Goal: Task Accomplishment & Management: Use online tool/utility

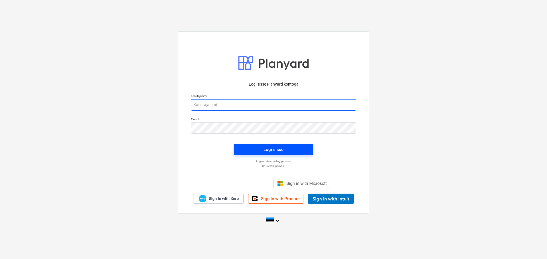
type input "[EMAIL_ADDRESS][DOMAIN_NAME]"
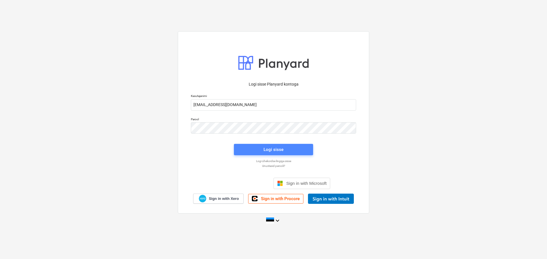
click at [279, 149] on div "Logi sisse" at bounding box center [273, 149] width 20 height 7
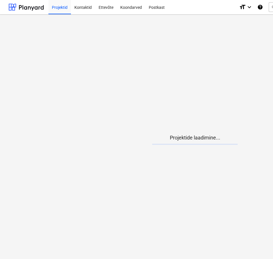
click at [0, 135] on html "Projektid Kontaktid Ettevõte Koondarved Postkast format_size keyboard_arrow_dow…" at bounding box center [136, 129] width 273 height 259
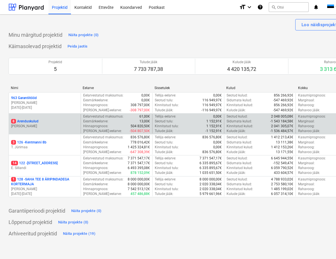
click at [35, 119] on p "8 Arenduskulud" at bounding box center [24, 121] width 27 height 5
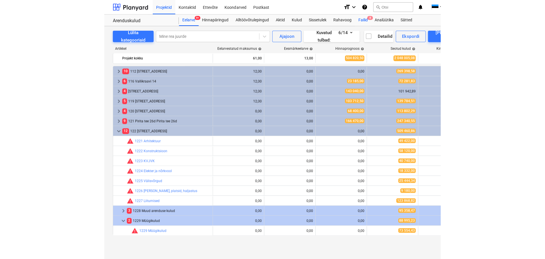
scroll to position [57, 0]
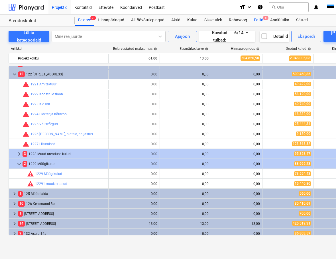
click at [258, 18] on div "Failid 8" at bounding box center [258, 20] width 16 height 11
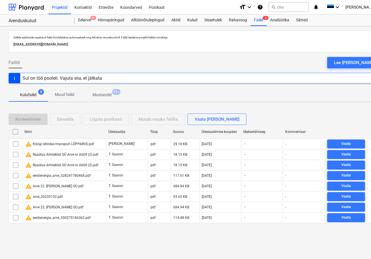
drag, startPoint x: 354, startPoint y: 60, endPoint x: 332, endPoint y: 62, distance: 22.6
click at [355, 60] on div "Lae [PERSON_NAME]" at bounding box center [354, 62] width 40 height 7
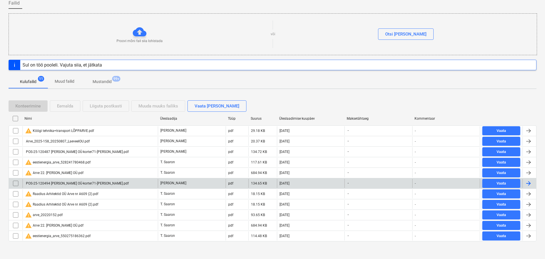
scroll to position [62, 0]
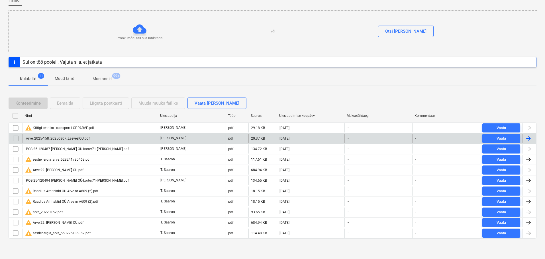
click at [71, 140] on div "Arve_2025-158_20250807_LaeveelOU.pdf" at bounding box center [57, 139] width 65 height 4
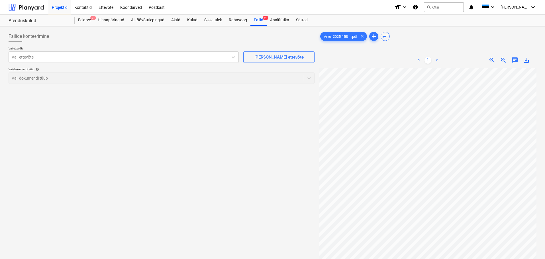
scroll to position [1, 40]
click at [30, 60] on div at bounding box center [118, 57] width 213 height 6
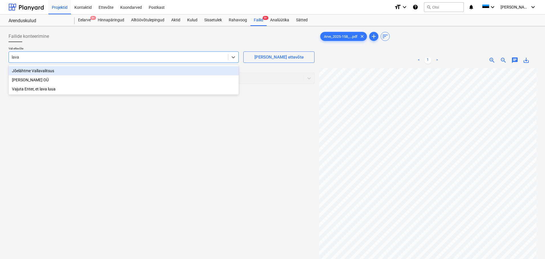
type input "lava"
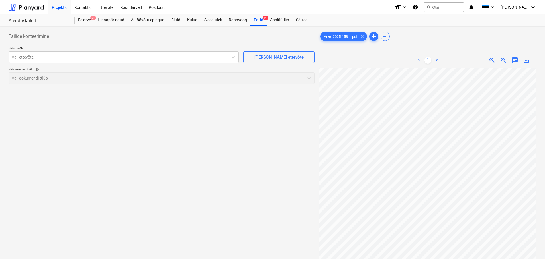
scroll to position [120, 1]
click at [73, 56] on div at bounding box center [118, 57] width 213 height 6
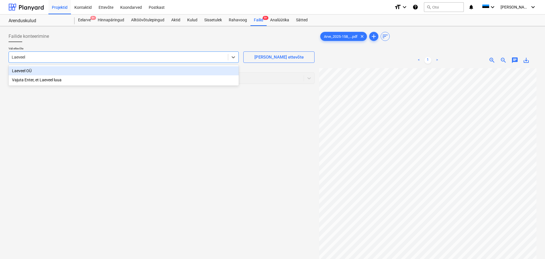
type input "Laeveel"
click at [27, 71] on div "Laeveel OÜ" at bounding box center [124, 70] width 230 height 9
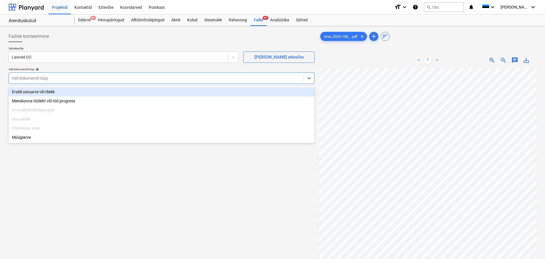
click at [42, 76] on div at bounding box center [156, 78] width 289 height 6
click at [51, 91] on div "Eraldi ostuarve või tšekk" at bounding box center [162, 91] width 306 height 9
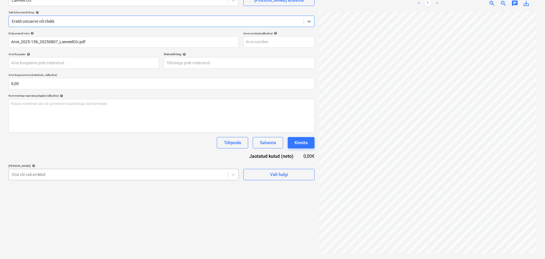
click at [214, 170] on div "Otsi või vali artikkel" at bounding box center [124, 174] width 230 height 11
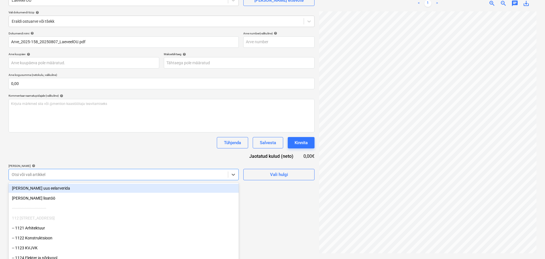
scroll to position [67, 0]
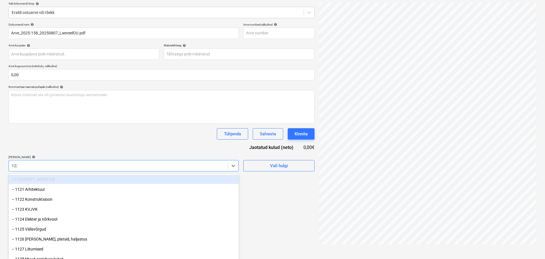
type input "1229"
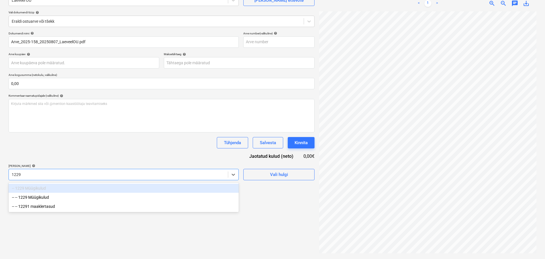
scroll to position [57, 0]
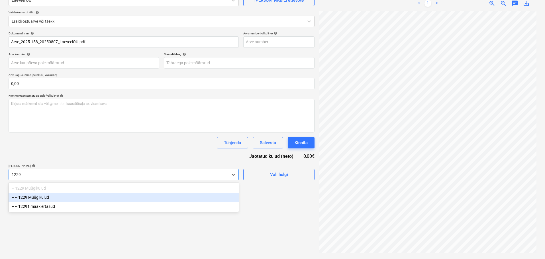
click at [49, 201] on div "-- -- 1229 Müügikulud" at bounding box center [124, 197] width 230 height 9
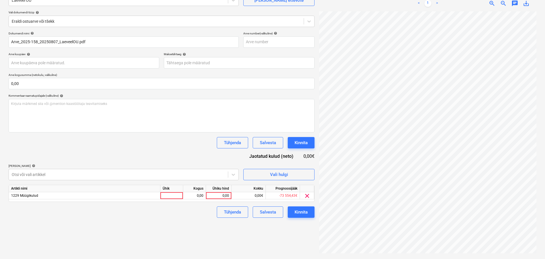
click at [84, 148] on div "Tühjenda Salvesta Kinnita" at bounding box center [162, 142] width 306 height 11
click at [173, 196] on div at bounding box center [171, 195] width 23 height 7
type input "tk"
click at [201, 196] on div "0,00" at bounding box center [194, 195] width 18 height 7
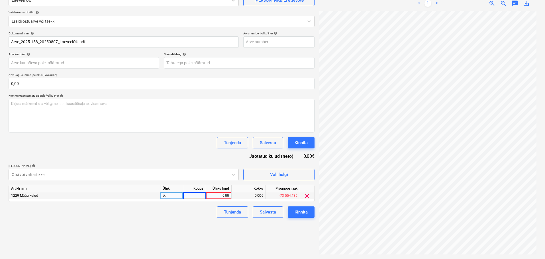
type input "1"
click at [217, 196] on div "0,00" at bounding box center [218, 195] width 21 height 7
type input "240"
click at [304, 209] on div "Kinnita" at bounding box center [300, 212] width 13 height 7
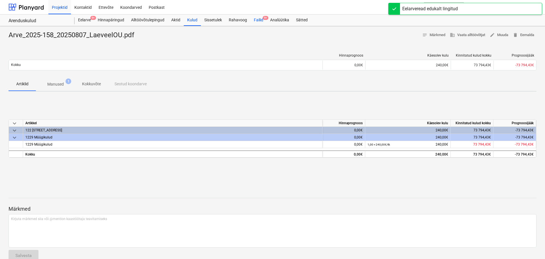
click at [256, 19] on div "Failid 9+" at bounding box center [258, 20] width 16 height 11
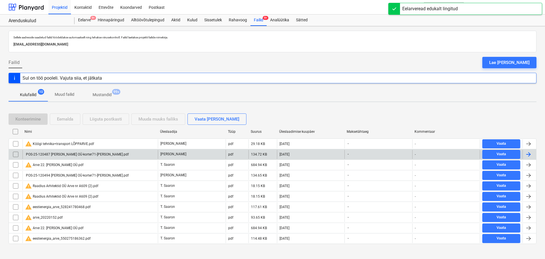
click at [81, 155] on div "POS-25-120487 [PERSON_NAME] OÜ-korter71-[PERSON_NAME].pdf" at bounding box center [77, 155] width 104 height 4
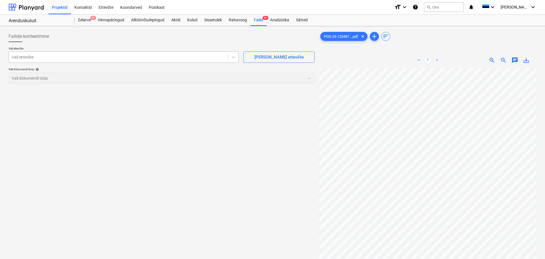
click at [67, 57] on div at bounding box center [118, 57] width 213 height 6
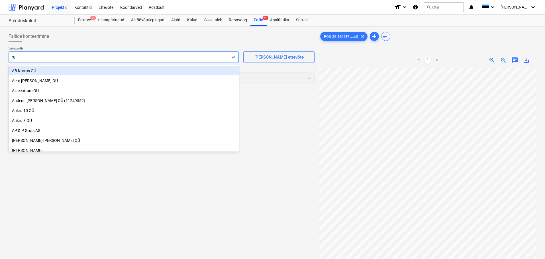
type input "runi"
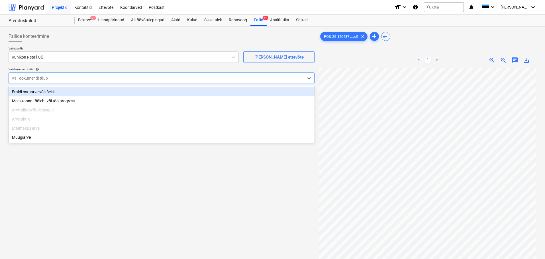
click at [102, 79] on div at bounding box center [156, 78] width 289 height 6
click at [86, 93] on div "Eraldi ostuarve või tšekk" at bounding box center [162, 91] width 306 height 9
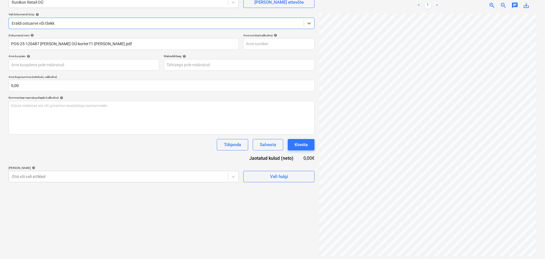
scroll to position [57, 0]
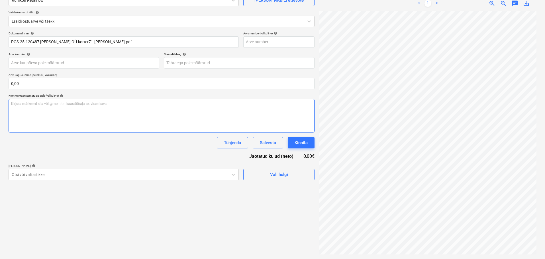
click at [107, 105] on p "Kirjuta märkmed siia või @mention kaastöötaja teavitamiseks ﻿" at bounding box center [161, 104] width 301 height 5
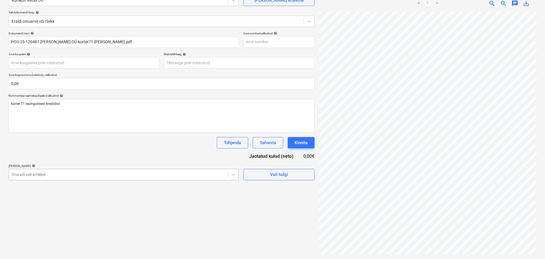
click at [114, 176] on body "Projektid Kontaktid Ettevõte Koondarved Postkast format_size keyboard_arrow_dow…" at bounding box center [272, 72] width 545 height 259
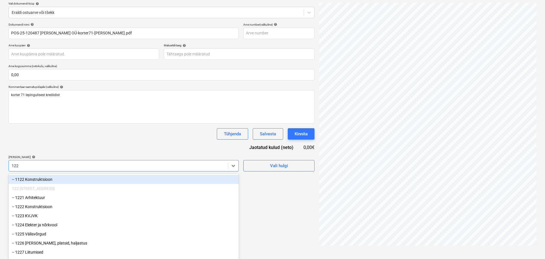
type input "1229"
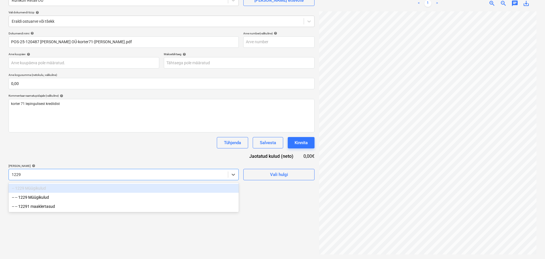
scroll to position [57, 0]
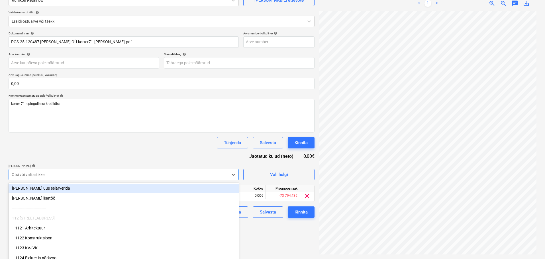
click at [170, 143] on div "Tühjenda Salvesta Kinnita" at bounding box center [162, 142] width 306 height 11
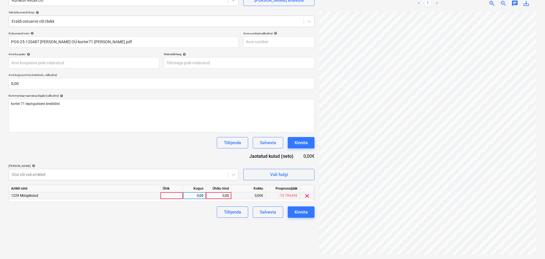
click at [172, 197] on div at bounding box center [171, 195] width 23 height 7
type input "tk"
click at [222, 193] on div "0,00" at bounding box center [218, 195] width 21 height 7
type input "112,9"
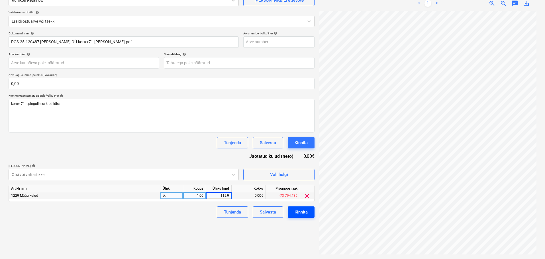
click at [298, 214] on div "Kinnita" at bounding box center [300, 212] width 13 height 7
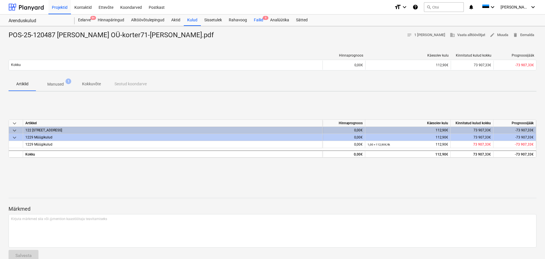
click at [256, 19] on div "Failid 9" at bounding box center [258, 20] width 16 height 11
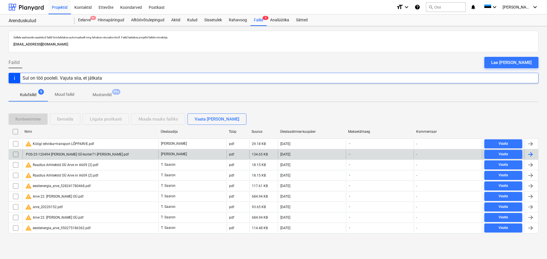
click at [87, 153] on div "POS-25-120494 [PERSON_NAME] OÜ-korter71-[PERSON_NAME].pdf" at bounding box center [77, 155] width 104 height 4
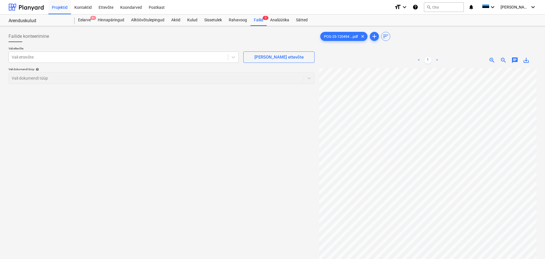
scroll to position [35, 0]
click at [166, 58] on div at bounding box center [118, 57] width 213 height 6
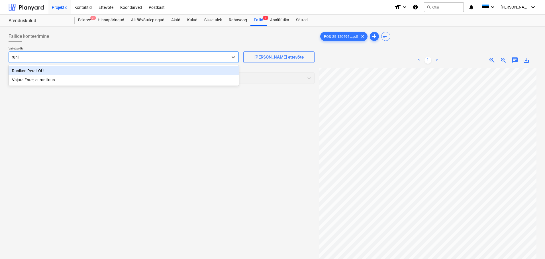
type input "runik"
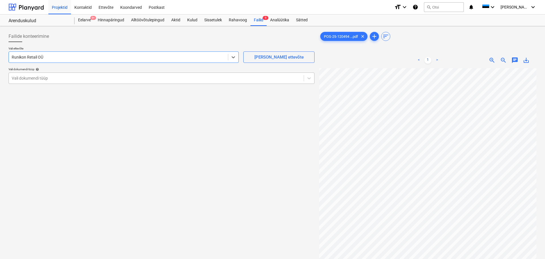
click at [67, 79] on div at bounding box center [156, 78] width 289 height 6
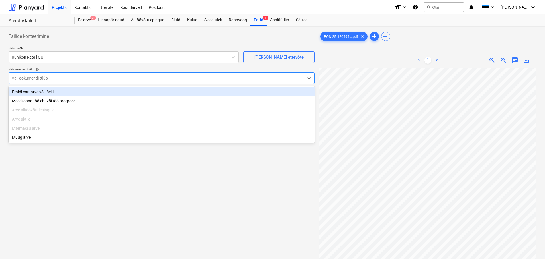
click at [62, 93] on div "Eraldi ostuarve või tšekk" at bounding box center [162, 91] width 306 height 9
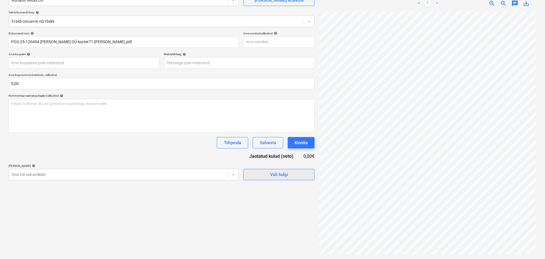
scroll to position [85, 40]
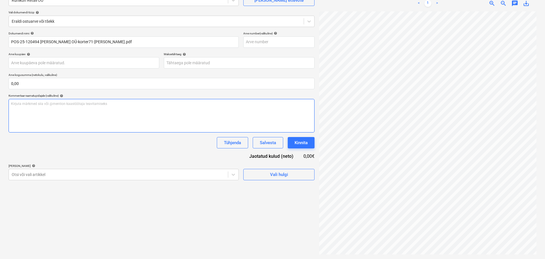
click at [74, 120] on div "Kirjuta märkmed siia või @mention kaastöötaja teavitamiseks ﻿" at bounding box center [162, 116] width 306 height 34
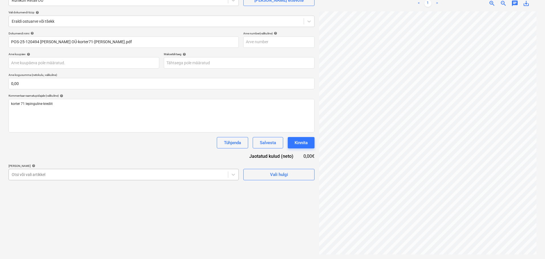
scroll to position [67, 0]
click at [79, 177] on body "Projektid Kontaktid Ettevõte Koondarved Postkast format_size keyboard_arrow_dow…" at bounding box center [272, 72] width 545 height 259
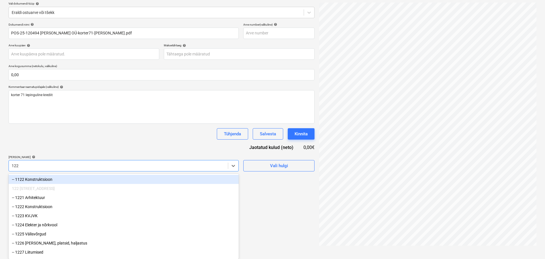
type input "1229"
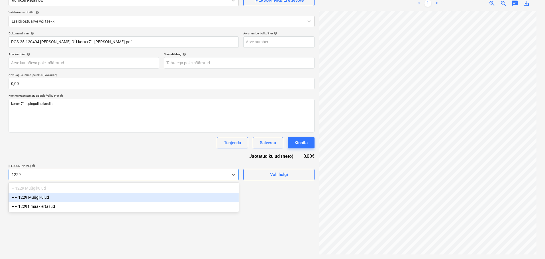
click at [80, 199] on div "-- -- 1229 Müügikulud" at bounding box center [124, 197] width 230 height 9
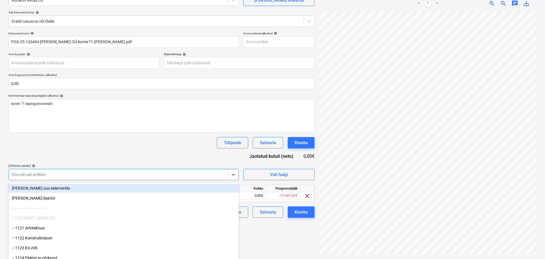
click at [145, 144] on div "Tühjenda Salvesta Kinnita" at bounding box center [162, 142] width 306 height 11
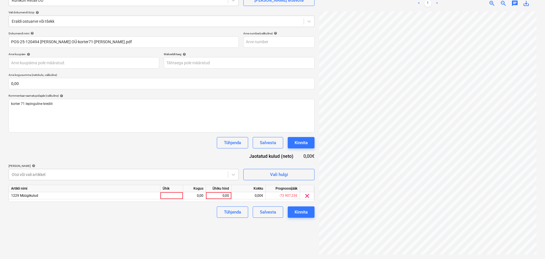
click at [178, 200] on div "Artikli nimi Ühik Kogus Ühiku hind Kokku Prognoosijääk 1229 Müügikulud 0,00 0,0…" at bounding box center [162, 193] width 306 height 17
click at [176, 196] on div at bounding box center [171, 195] width 23 height 7
type input "tk"
drag, startPoint x: 220, startPoint y: 196, endPoint x: 266, endPoint y: 193, distance: 46.2
click at [0, 0] on div "1229 Müügikulud tk 1,00 75 0,00€ -73 907,33€ clear" at bounding box center [0, 0] width 0 height 0
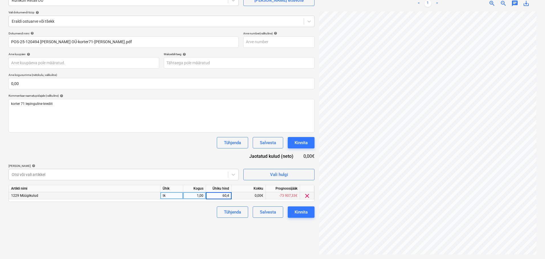
type input "60,49"
click at [164, 155] on div "Dokumendi nimi help POS-25-120494 [PERSON_NAME] OÜ-korter71-[PERSON_NAME].pdf A…" at bounding box center [162, 125] width 306 height 186
click at [304, 213] on div "Kinnita" at bounding box center [300, 212] width 13 height 7
